Goal: Task Accomplishment & Management: Manage account settings

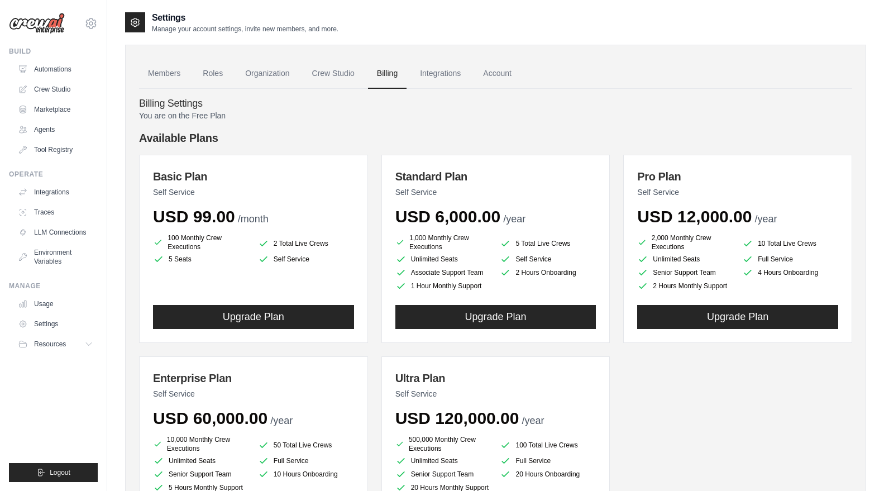
scroll to position [92, 0]
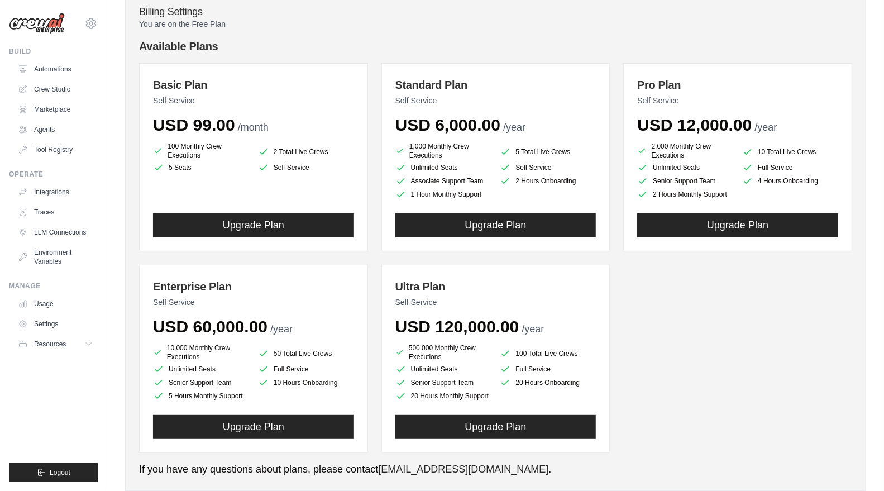
click at [54, 71] on link "Automations" at bounding box center [55, 69] width 84 height 18
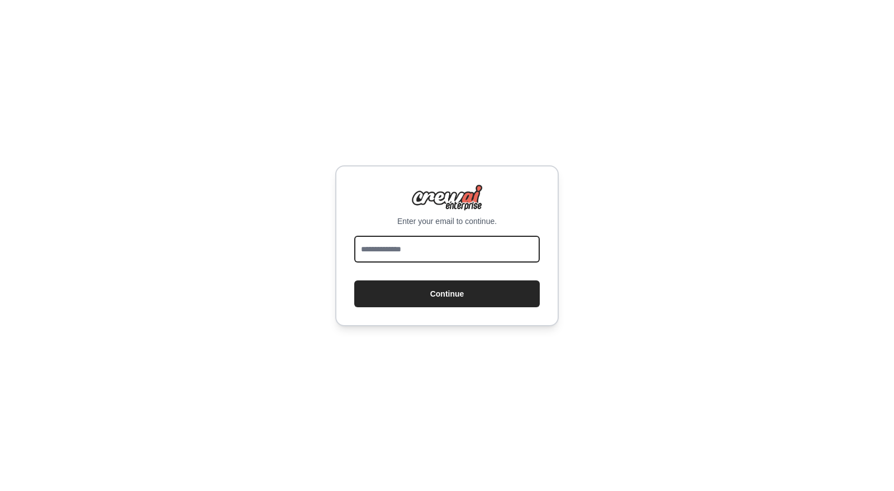
drag, startPoint x: 0, startPoint y: 0, endPoint x: 469, endPoint y: 253, distance: 532.5
click at [469, 253] on input "email" at bounding box center [446, 249] width 185 height 27
click at [474, 277] on form "Continue" at bounding box center [446, 271] width 185 height 71
drag, startPoint x: 459, startPoint y: 262, endPoint x: 481, endPoint y: 232, distance: 37.9
click at [481, 232] on div "Enter your email to continue. Continue" at bounding box center [446, 245] width 223 height 161
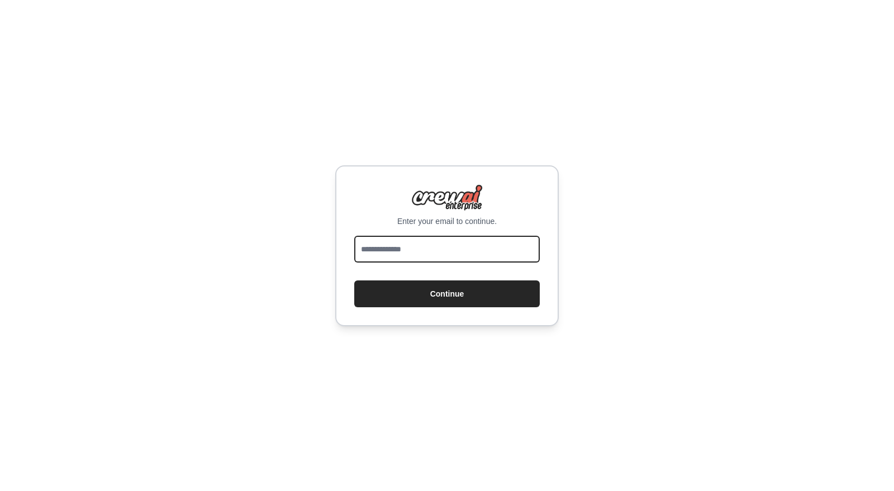
click at [481, 250] on input "email" at bounding box center [446, 249] width 185 height 27
type input "**********"
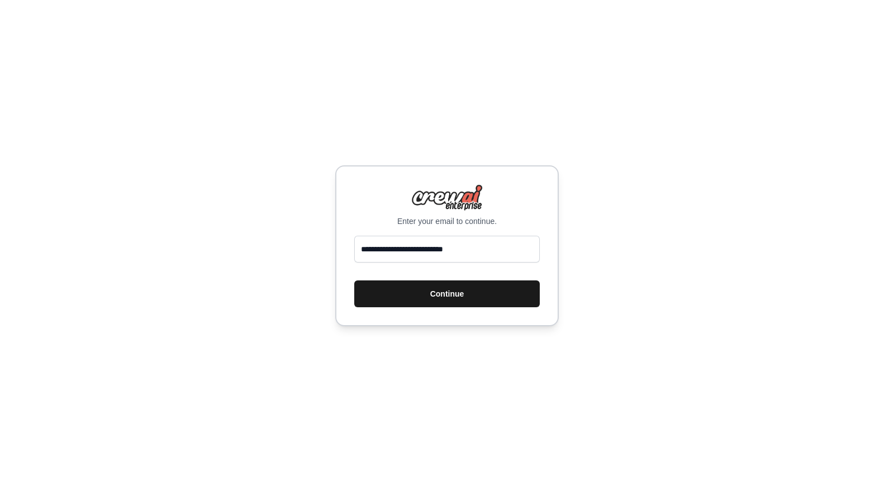
click at [498, 290] on button "Continue" at bounding box center [446, 293] width 185 height 27
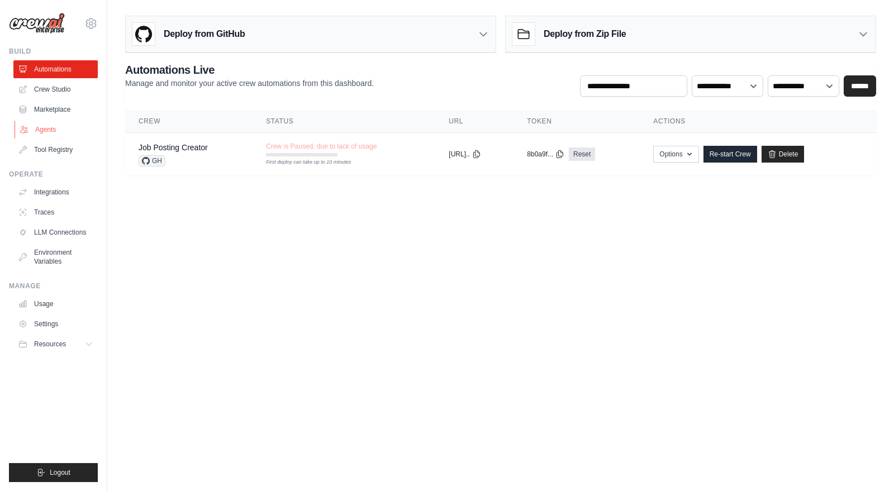
click at [40, 135] on link "Agents" at bounding box center [57, 130] width 84 height 18
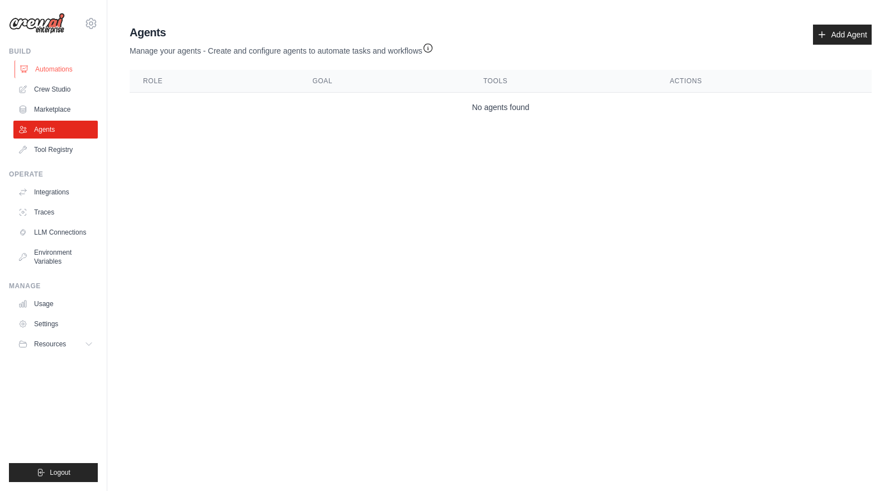
click at [40, 74] on link "Automations" at bounding box center [57, 69] width 84 height 18
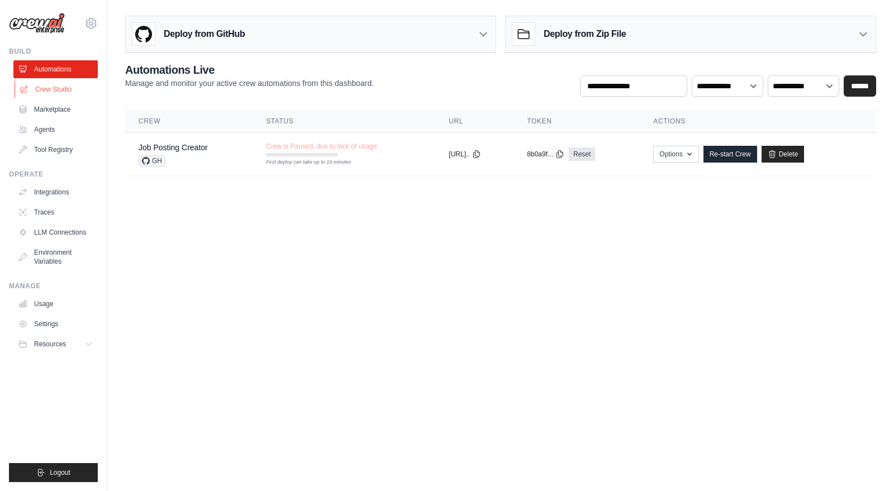
click at [30, 90] on link "Crew Studio" at bounding box center [57, 89] width 84 height 18
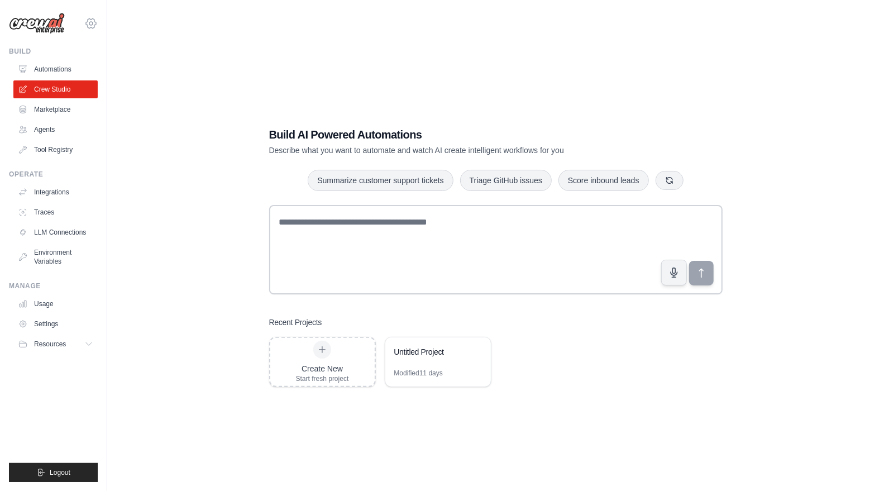
click at [87, 26] on icon at bounding box center [90, 23] width 13 height 13
click at [98, 82] on link "Settings" at bounding box center [91, 75] width 98 height 20
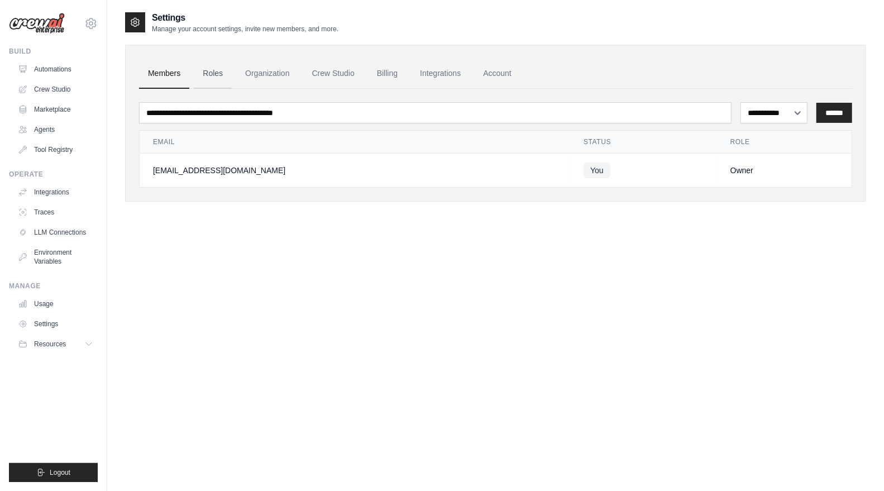
click at [203, 74] on link "Roles" at bounding box center [213, 74] width 38 height 30
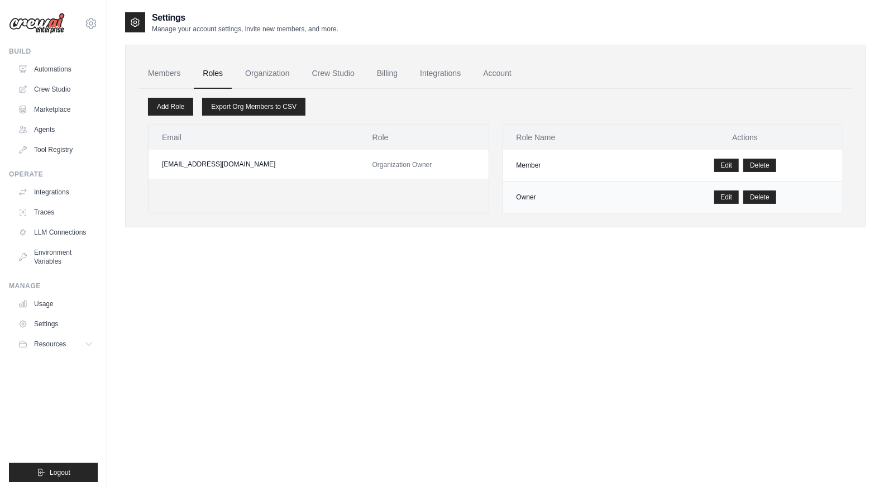
click at [549, 192] on td "Owner" at bounding box center [575, 198] width 145 height 32
click at [82, 347] on button "Resources" at bounding box center [57, 344] width 84 height 18
click at [49, 324] on link "Settings" at bounding box center [57, 324] width 84 height 18
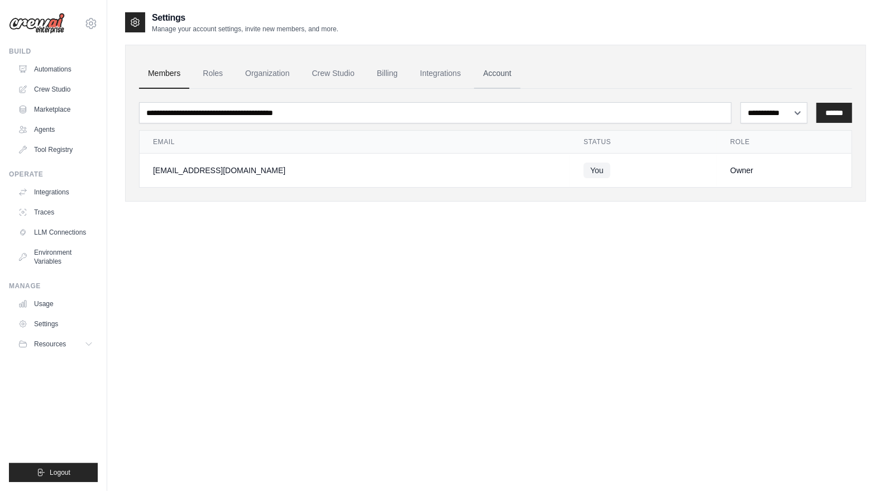
click at [506, 77] on link "Account" at bounding box center [497, 74] width 46 height 30
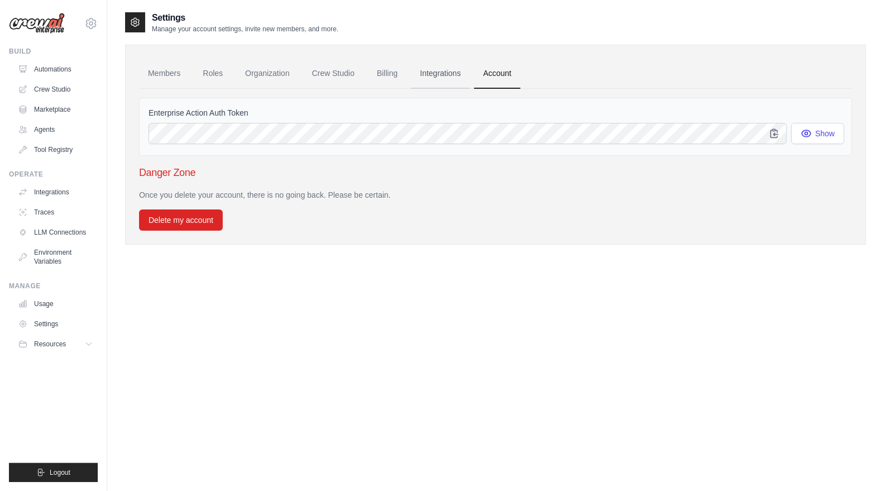
click at [439, 74] on link "Integrations" at bounding box center [440, 74] width 59 height 30
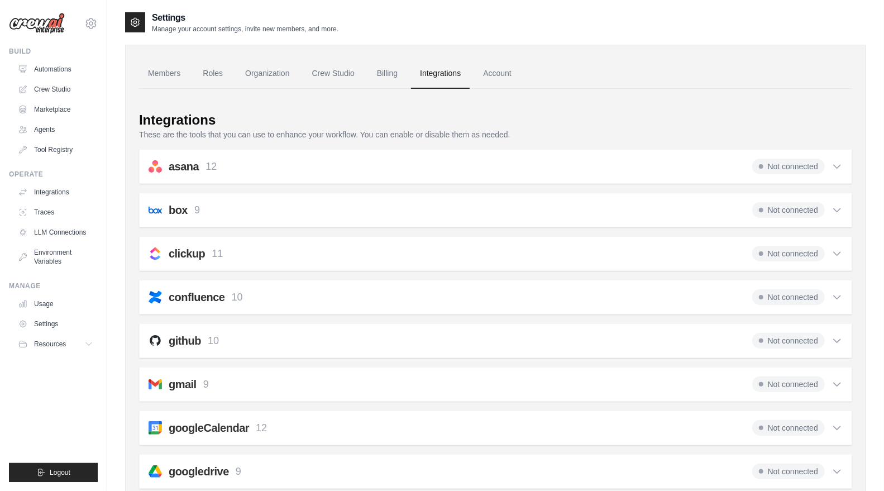
click at [439, 74] on link "Integrations" at bounding box center [440, 74] width 59 height 30
click at [208, 71] on link "Roles" at bounding box center [213, 74] width 38 height 30
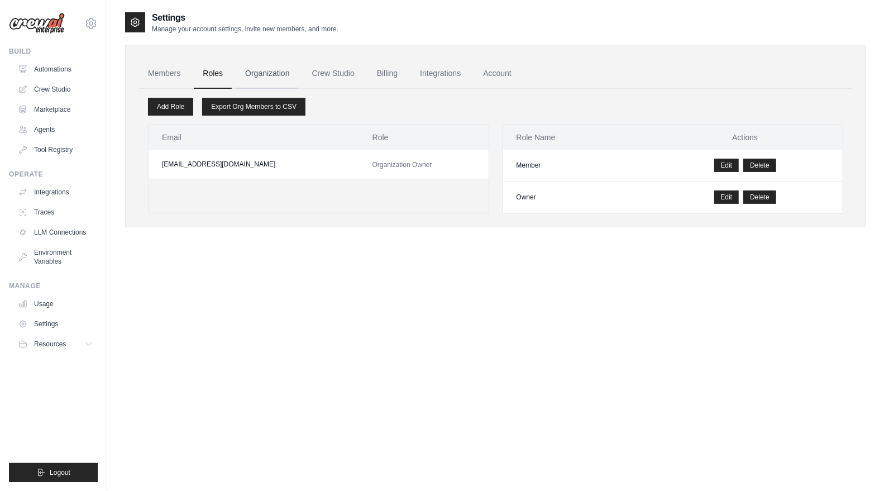
click at [271, 76] on link "Organization" at bounding box center [267, 74] width 62 height 30
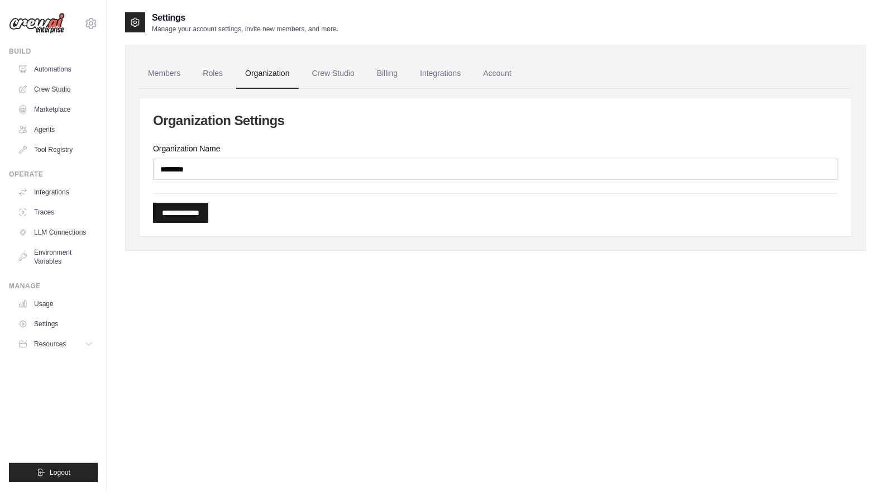
click at [202, 212] on input "**********" at bounding box center [180, 213] width 55 height 20
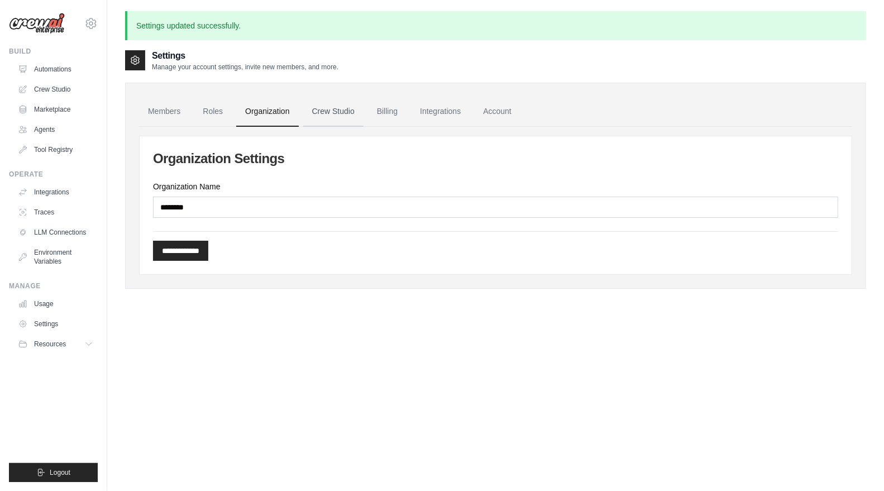
click at [312, 117] on link "Crew Studio" at bounding box center [333, 112] width 60 height 30
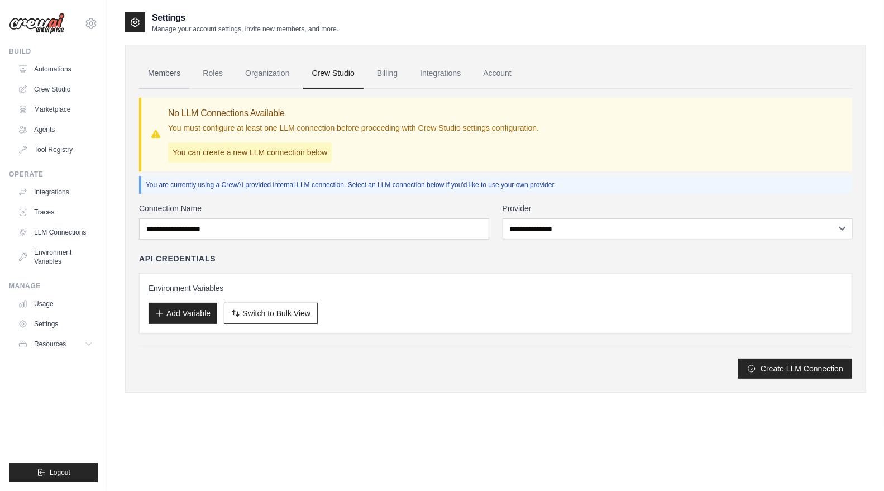
click at [164, 79] on link "Members" at bounding box center [164, 74] width 50 height 30
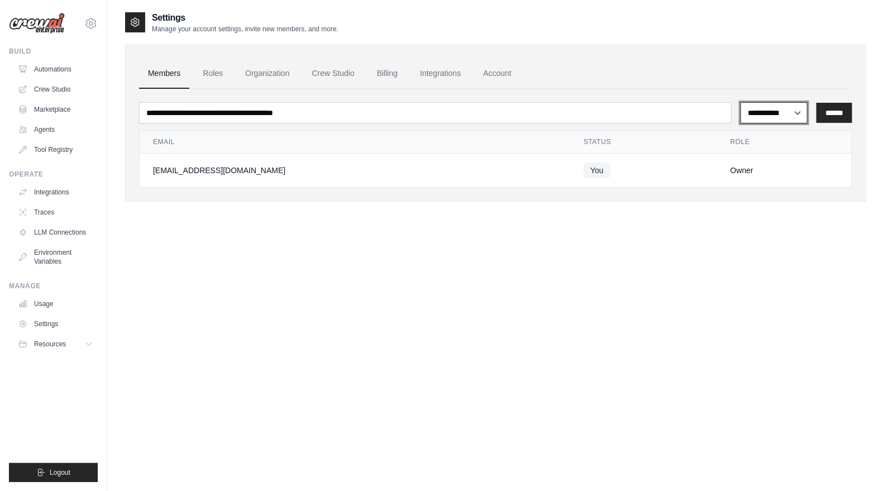
click at [782, 113] on select "**********" at bounding box center [774, 112] width 67 height 21
click at [41, 90] on link "Crew Studio" at bounding box center [57, 89] width 84 height 18
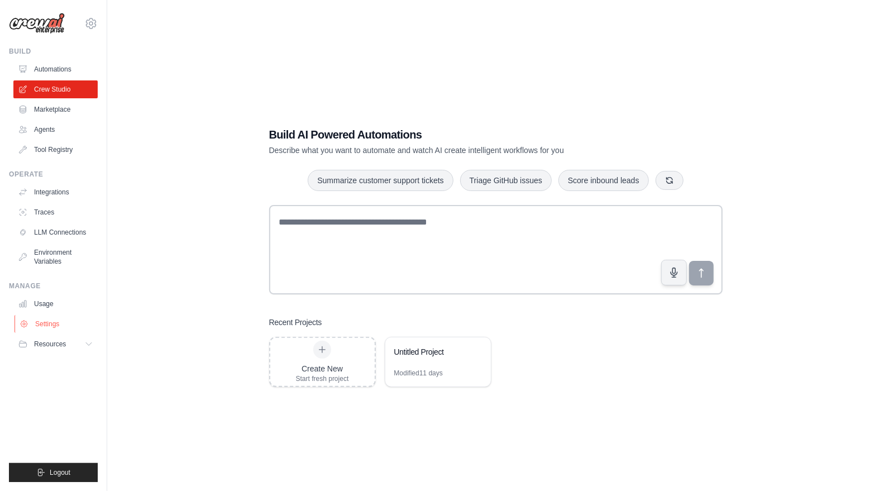
click at [63, 329] on link "Settings" at bounding box center [57, 324] width 84 height 18
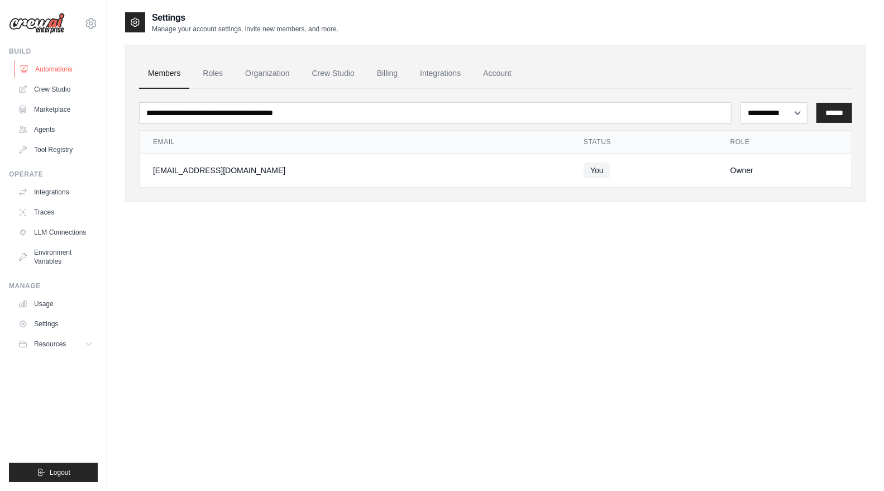
click at [38, 68] on link "Automations" at bounding box center [57, 69] width 84 height 18
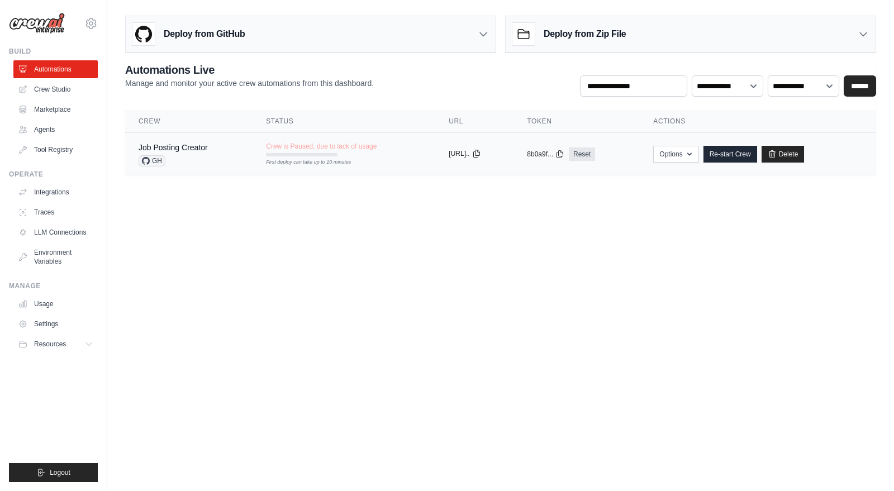
click at [469, 155] on button "[URL].." at bounding box center [464, 153] width 32 height 9
click at [195, 149] on link "Job Posting Creator" at bounding box center [173, 147] width 69 height 9
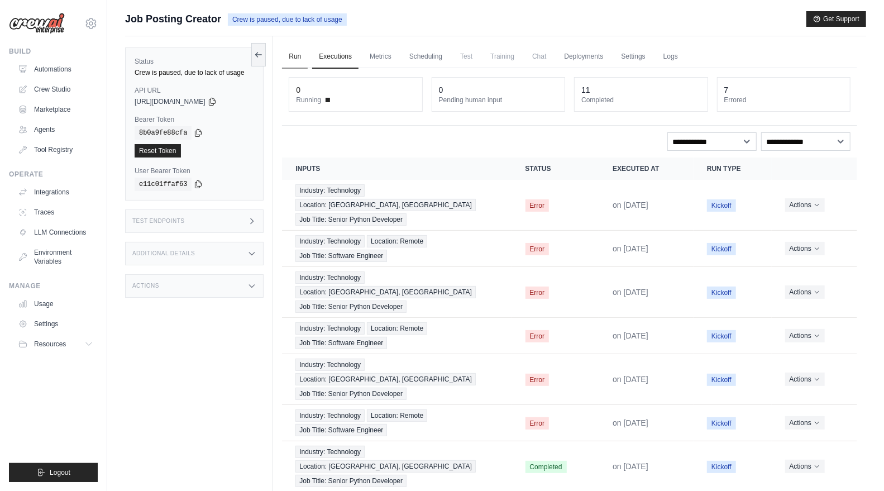
click at [300, 54] on link "Run" at bounding box center [295, 56] width 26 height 23
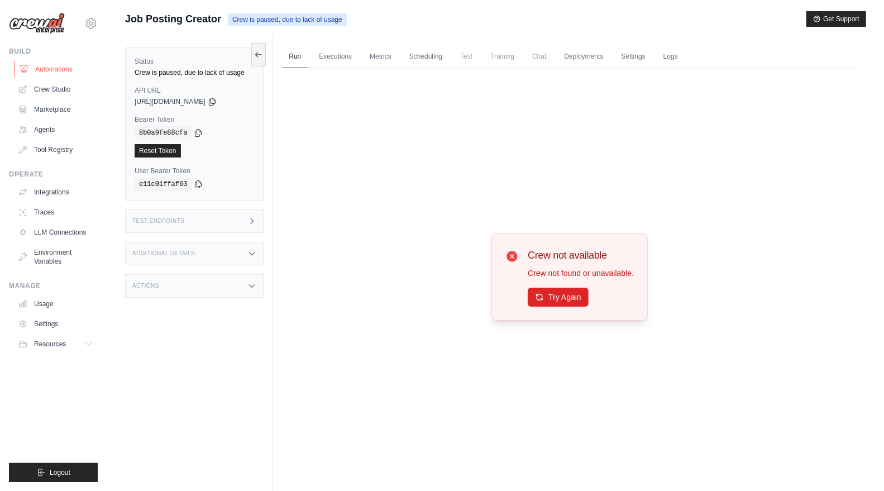
click at [58, 66] on link "Automations" at bounding box center [57, 69] width 84 height 18
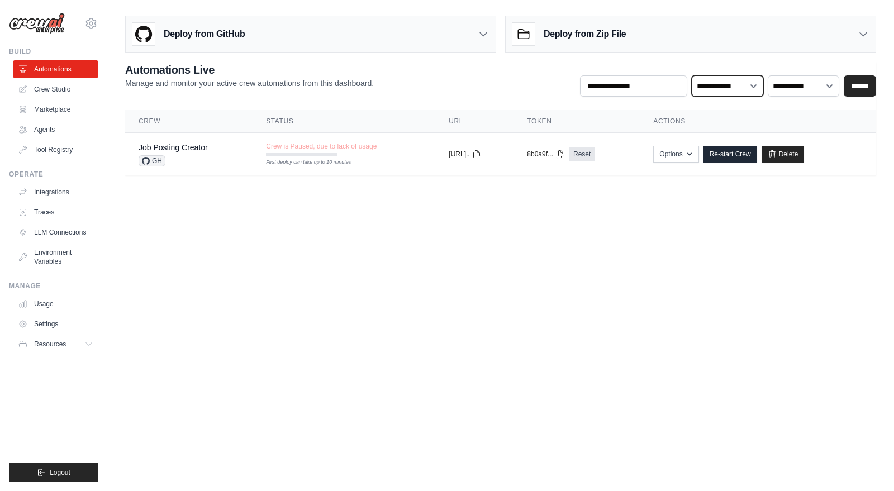
click at [721, 78] on select "**********" at bounding box center [726, 85] width 71 height 21
click at [728, 88] on select "**********" at bounding box center [726, 85] width 71 height 21
click at [816, 88] on select "**********" at bounding box center [802, 85] width 71 height 21
click at [535, 208] on body "lailahassanelhadidy@gmail.com Settings Build Automations Crew Studio Resources …" at bounding box center [447, 245] width 894 height 491
click at [56, 88] on link "Crew Studio" at bounding box center [57, 89] width 84 height 18
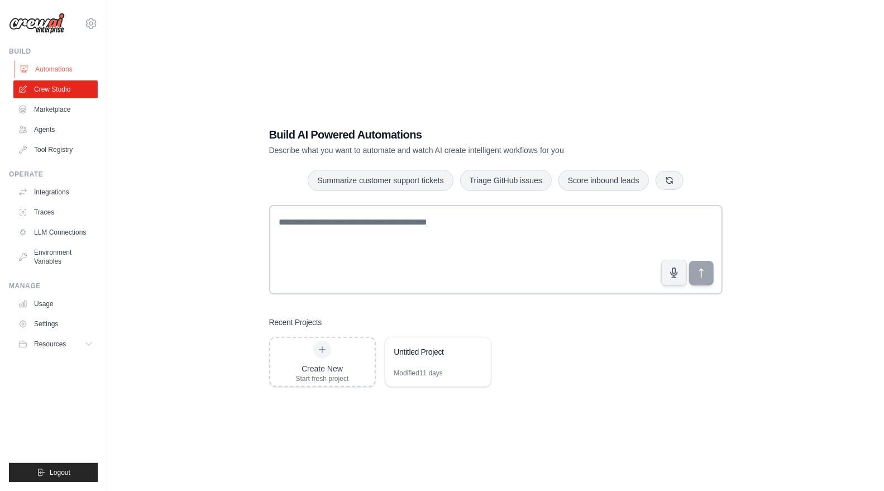
click at [74, 70] on link "Automations" at bounding box center [57, 69] width 84 height 18
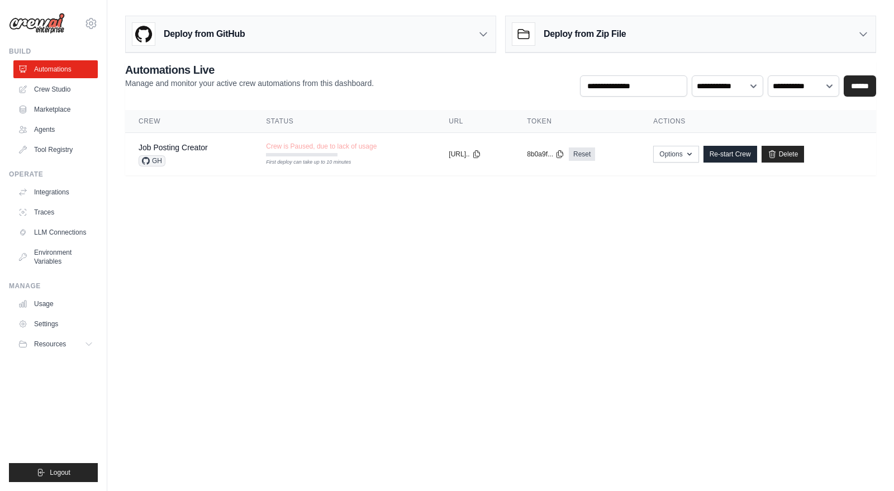
click at [650, 34] on div "Deploy from Zip File" at bounding box center [690, 34] width 370 height 36
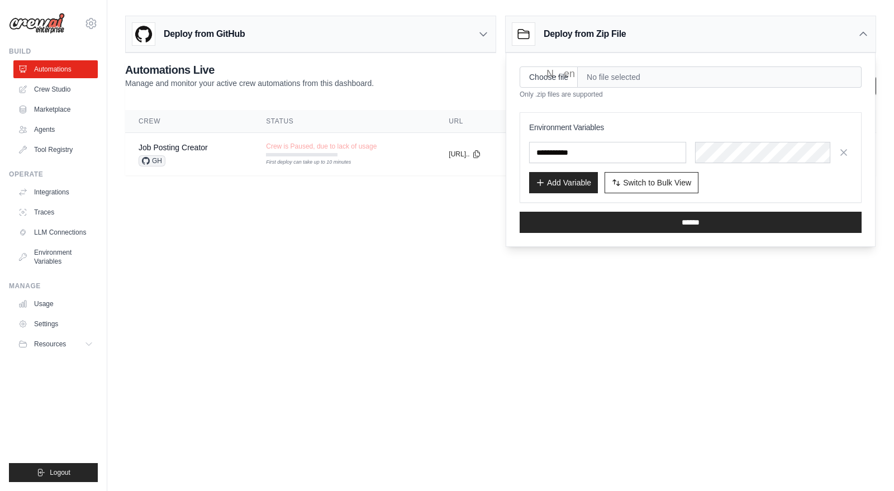
click at [434, 28] on div "Deploy from GitHub" at bounding box center [311, 34] width 370 height 36
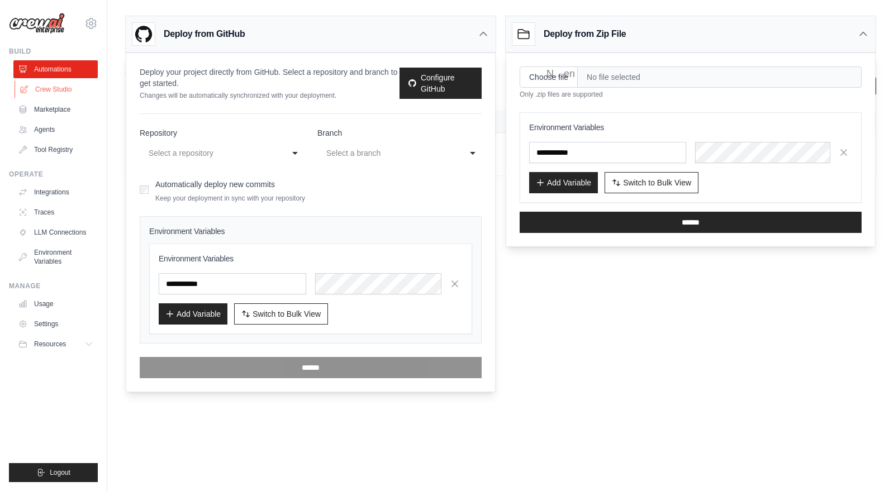
click at [59, 90] on link "Crew Studio" at bounding box center [57, 89] width 84 height 18
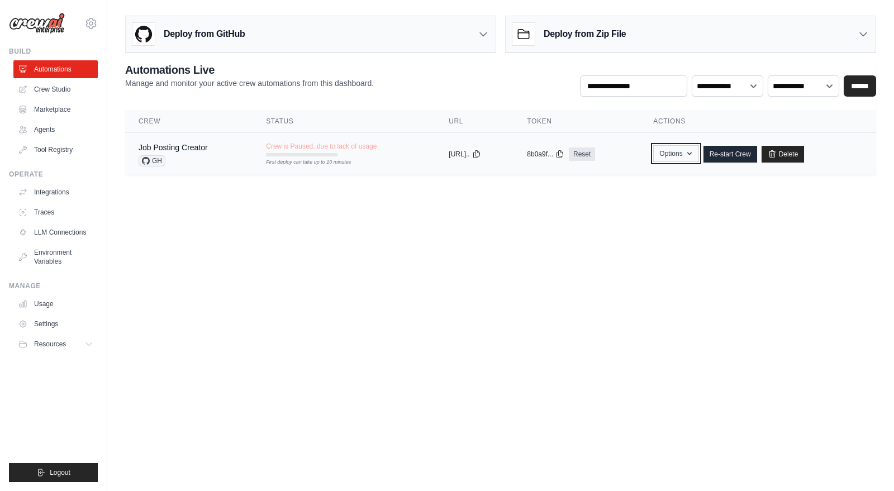
click at [694, 156] on icon "button" at bounding box center [689, 153] width 9 height 9
click at [804, 84] on select "**********" at bounding box center [802, 85] width 71 height 21
click at [736, 86] on select "**********" at bounding box center [726, 85] width 71 height 21
click at [663, 82] on input "text" at bounding box center [633, 85] width 107 height 21
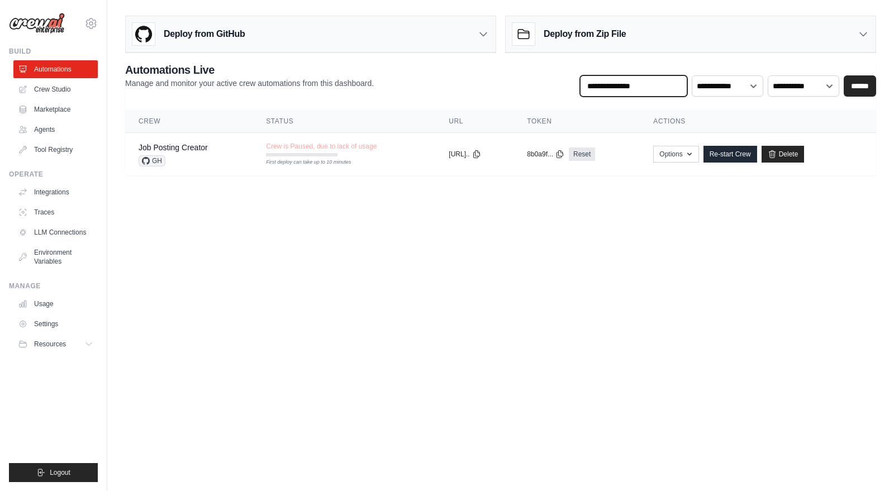
click at [663, 88] on input "text" at bounding box center [633, 85] width 107 height 21
click at [862, 83] on input "******" at bounding box center [859, 85] width 32 height 21
click at [490, 30] on div "Deploy from GitHub" at bounding box center [311, 34] width 370 height 36
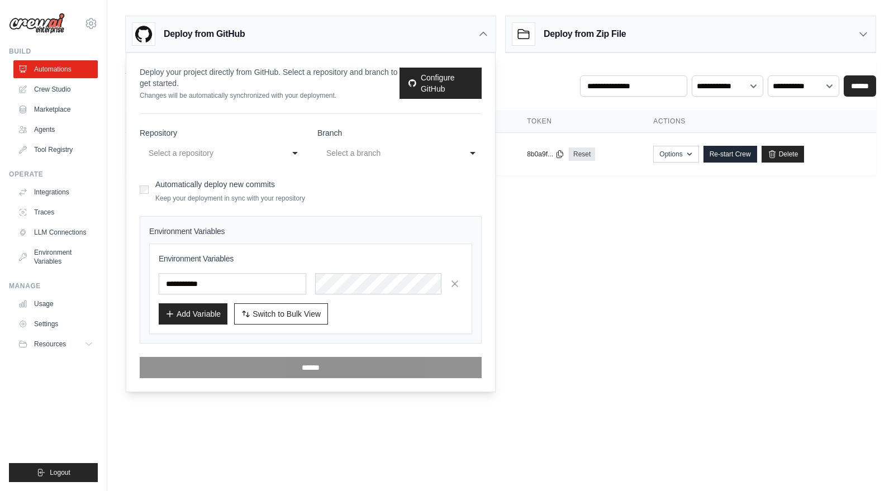
click at [486, 30] on icon at bounding box center [482, 33] width 11 height 11
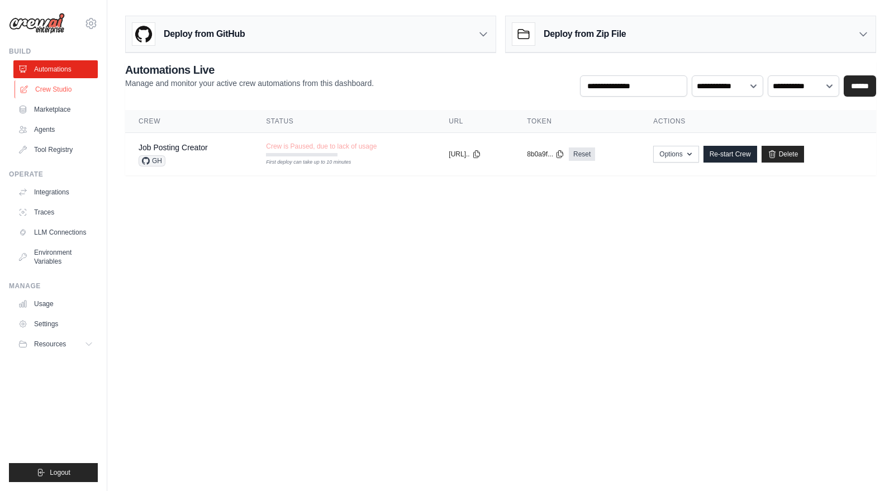
click at [65, 94] on link "Crew Studio" at bounding box center [57, 89] width 84 height 18
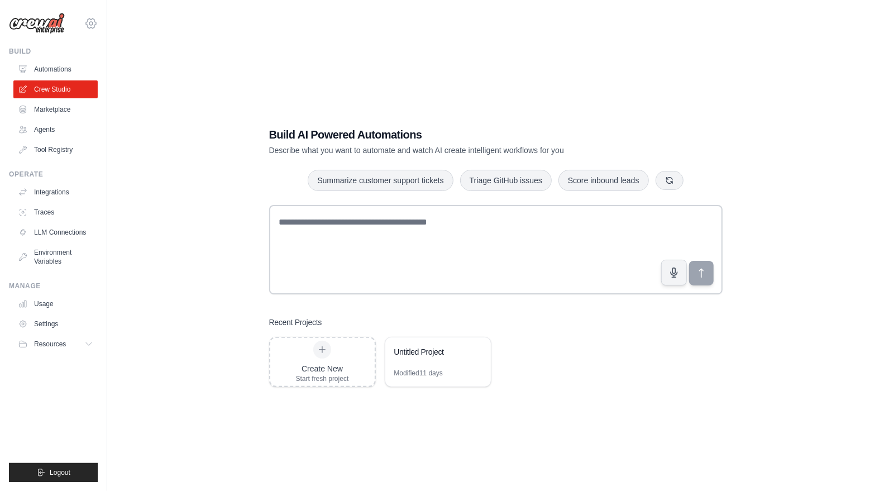
click at [92, 23] on icon at bounding box center [90, 23] width 13 height 13
click at [87, 73] on link "Settings" at bounding box center [91, 75] width 98 height 20
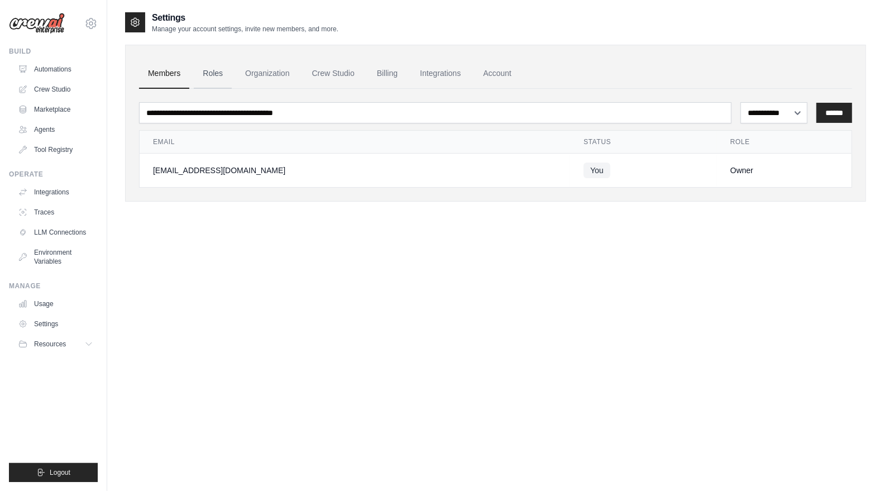
click at [195, 69] on link "Roles" at bounding box center [213, 74] width 38 height 30
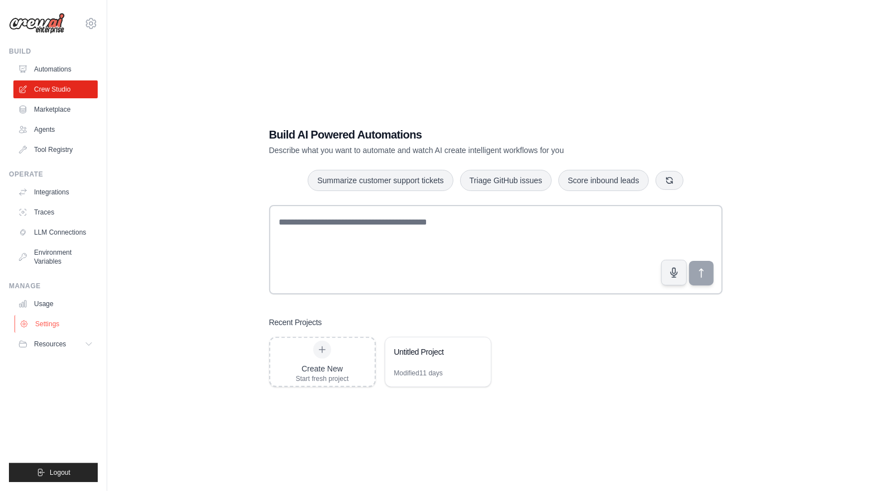
click at [58, 324] on link "Settings" at bounding box center [57, 324] width 84 height 18
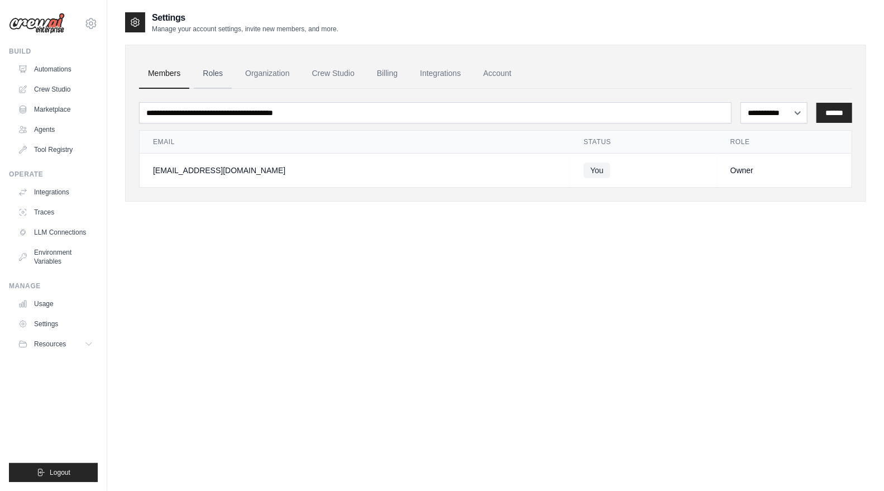
click at [230, 78] on link "Roles" at bounding box center [213, 74] width 38 height 30
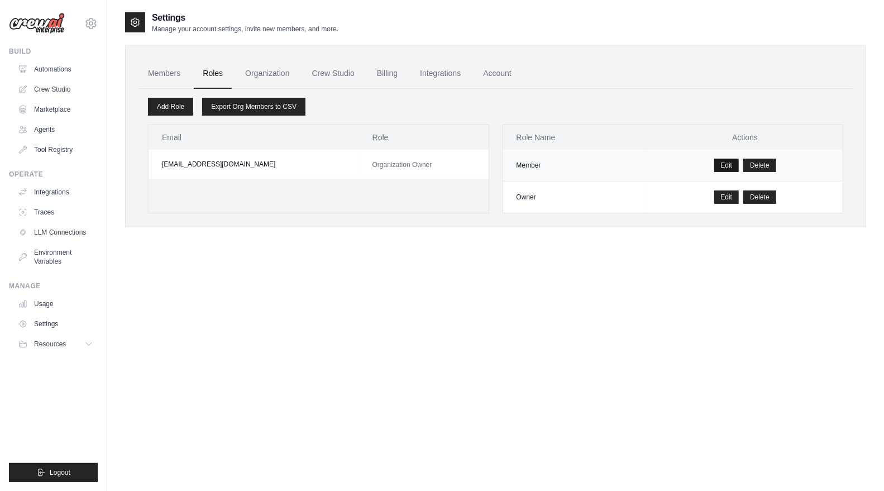
click at [719, 160] on link "Edit" at bounding box center [726, 165] width 25 height 13
